Goal: Check status: Check status

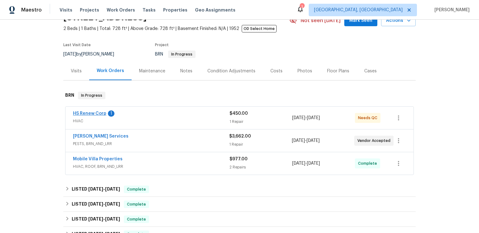
scroll to position [48, 0]
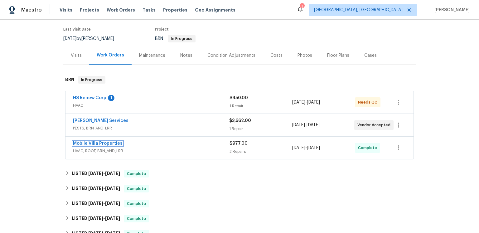
click at [109, 146] on link "Mobile Villa Properties" at bounding box center [98, 143] width 50 height 4
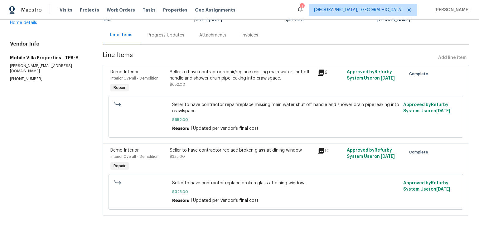
scroll to position [42, 0]
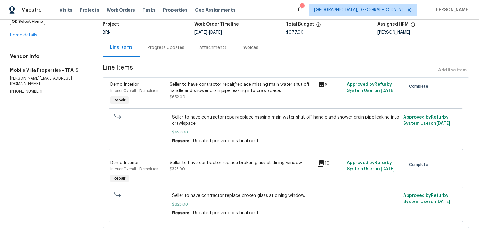
click at [318, 88] on icon at bounding box center [321, 85] width 6 height 6
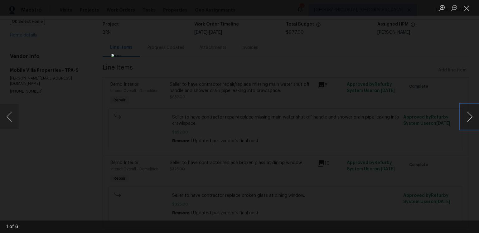
click at [465, 120] on button "Next image" at bounding box center [469, 116] width 19 height 25
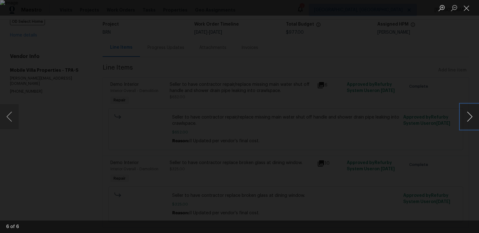
click at [465, 120] on button "Next image" at bounding box center [469, 116] width 19 height 25
click at [469, 125] on button "Next image" at bounding box center [469, 116] width 19 height 25
click at [469, 117] on button "Next image" at bounding box center [469, 116] width 19 height 25
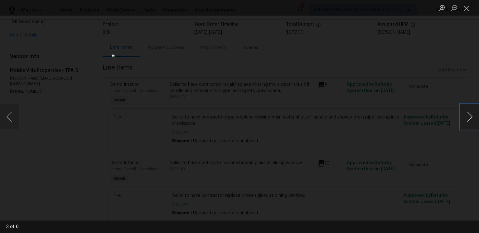
click at [469, 117] on button "Next image" at bounding box center [469, 116] width 19 height 25
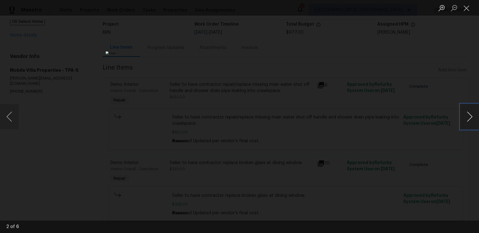
click at [469, 117] on button "Next image" at bounding box center [469, 116] width 19 height 25
click at [465, 118] on button "Next image" at bounding box center [469, 116] width 19 height 25
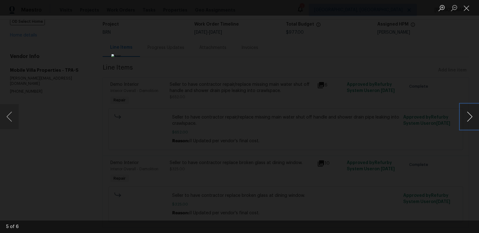
click at [465, 118] on button "Next image" at bounding box center [469, 116] width 19 height 25
click at [469, 8] on button "Close lightbox" at bounding box center [466, 7] width 12 height 11
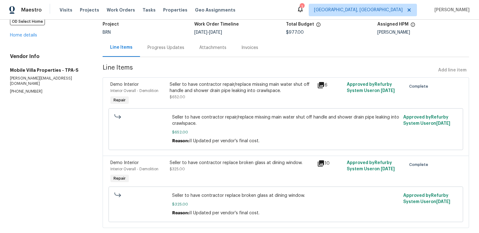
scroll to position [108, 0]
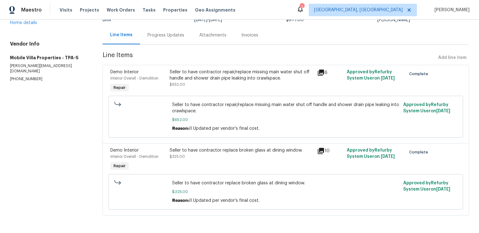
click at [319, 147] on icon at bounding box center [320, 150] width 7 height 7
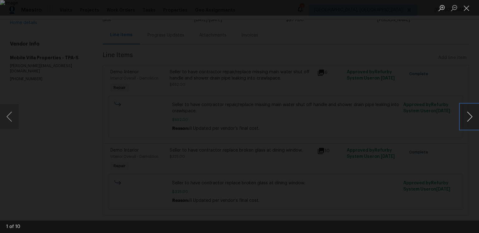
click at [464, 113] on button "Next image" at bounding box center [469, 116] width 19 height 25
click at [463, 122] on button "Next image" at bounding box center [469, 116] width 19 height 25
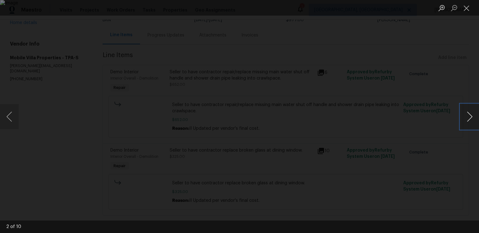
click at [463, 122] on button "Next image" at bounding box center [469, 116] width 19 height 25
click at [12, 116] on button "Previous image" at bounding box center [9, 116] width 19 height 25
click at [470, 116] on button "Next image" at bounding box center [469, 116] width 19 height 25
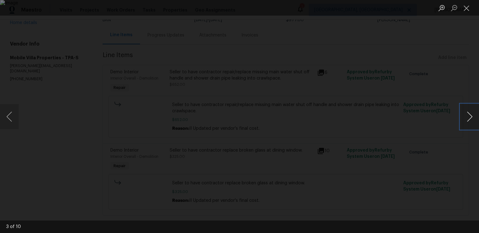
click at [461, 117] on button "Next image" at bounding box center [469, 116] width 19 height 25
click at [463, 117] on button "Next image" at bounding box center [469, 116] width 19 height 25
click at [475, 118] on button "Next image" at bounding box center [469, 116] width 19 height 25
click at [471, 118] on button "Next image" at bounding box center [469, 116] width 19 height 25
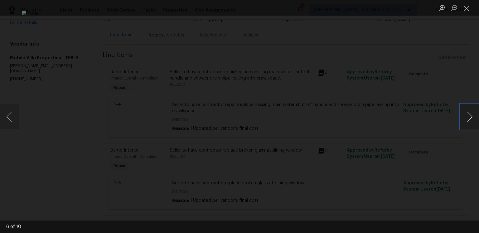
click at [462, 121] on button "Next image" at bounding box center [469, 116] width 19 height 25
click at [464, 121] on button "Next image" at bounding box center [469, 116] width 19 height 25
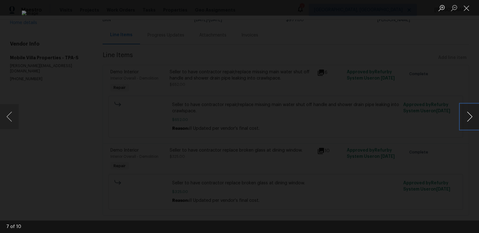
click at [464, 121] on button "Next image" at bounding box center [469, 116] width 19 height 25
click at [461, 121] on button "Next image" at bounding box center [469, 116] width 19 height 25
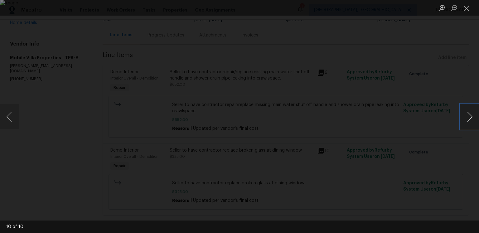
click at [461, 121] on button "Next image" at bounding box center [469, 116] width 19 height 25
click at [467, 10] on button "Close lightbox" at bounding box center [466, 7] width 12 height 11
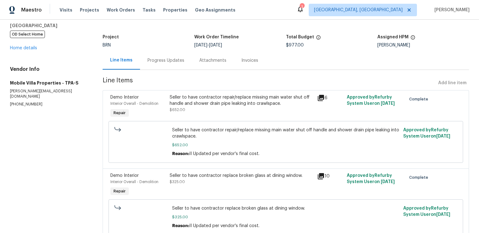
scroll to position [0, 0]
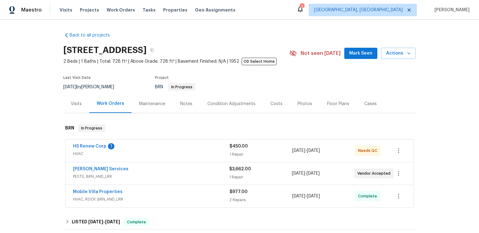
scroll to position [32, 0]
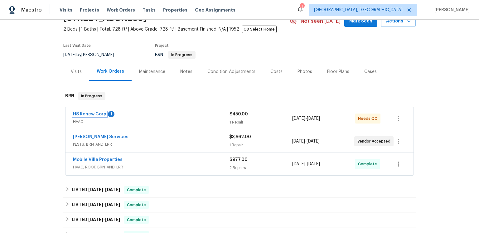
click at [106, 116] on link "HS Renew Corp" at bounding box center [89, 114] width 33 height 4
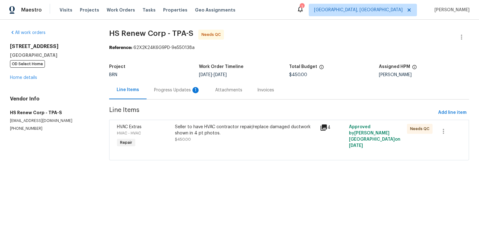
click at [323, 131] on icon at bounding box center [323, 127] width 6 height 6
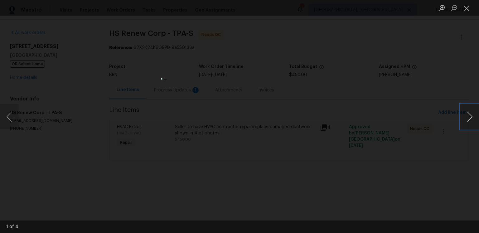
click at [464, 116] on button "Next image" at bounding box center [469, 116] width 19 height 25
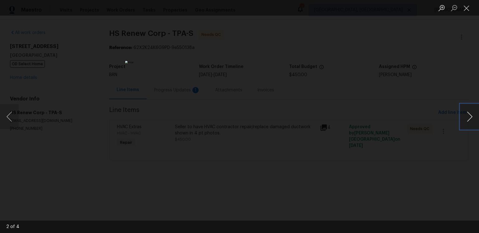
click at [464, 116] on button "Next image" at bounding box center [469, 116] width 19 height 25
click at [467, 118] on button "Next image" at bounding box center [469, 116] width 19 height 25
click at [461, 117] on button "Next image" at bounding box center [469, 116] width 19 height 25
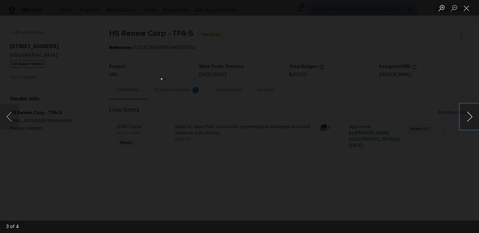
click at [463, 117] on button "Next image" at bounding box center [469, 116] width 19 height 25
click at [467, 118] on button "Next image" at bounding box center [469, 116] width 19 height 25
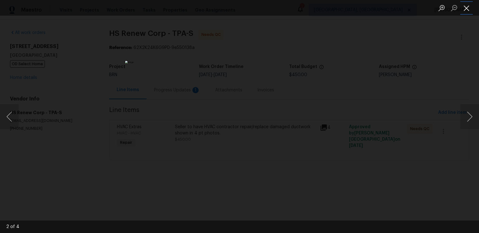
click at [467, 9] on button "Close lightbox" at bounding box center [466, 7] width 12 height 11
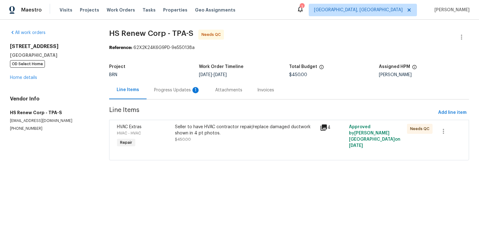
click at [196, 93] on div "Progress Updates 1" at bounding box center [177, 90] width 46 height 6
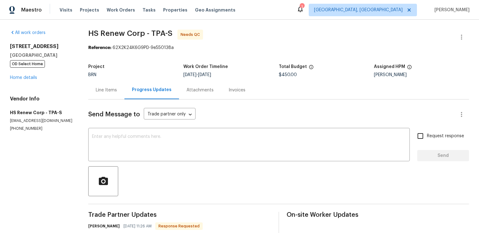
click at [251, 50] on div "Reference: 62X2K24K6G9PD-9e550138a" at bounding box center [278, 48] width 381 height 6
